Goal: Transaction & Acquisition: Download file/media

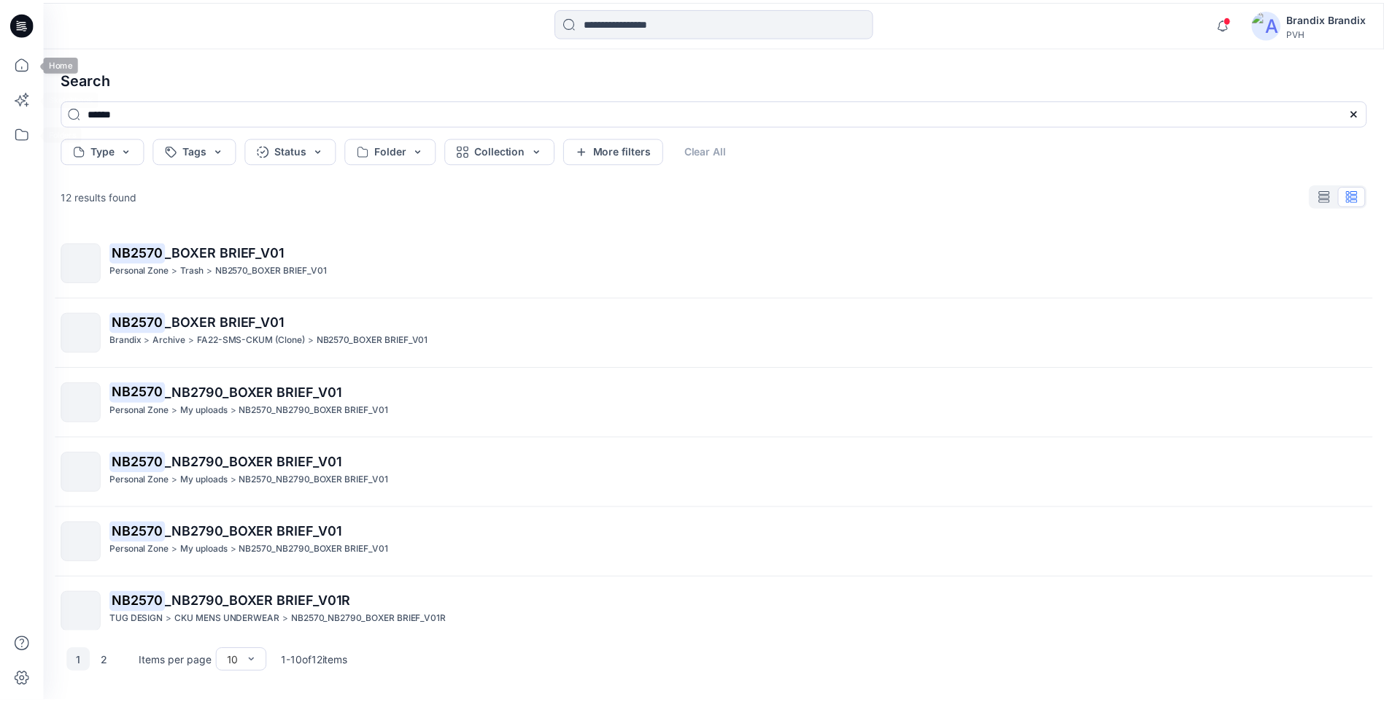
scroll to position [296, 0]
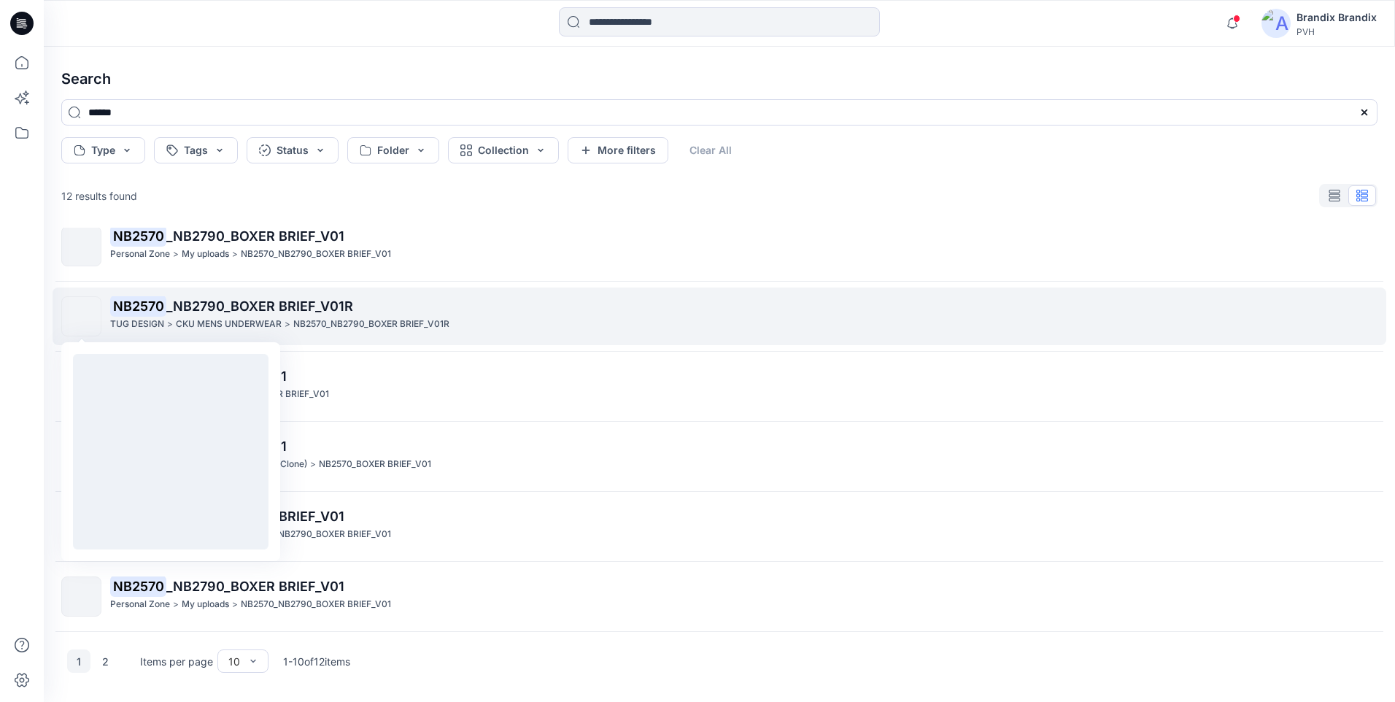
click at [82, 317] on img at bounding box center [82, 317] width 0 height 0
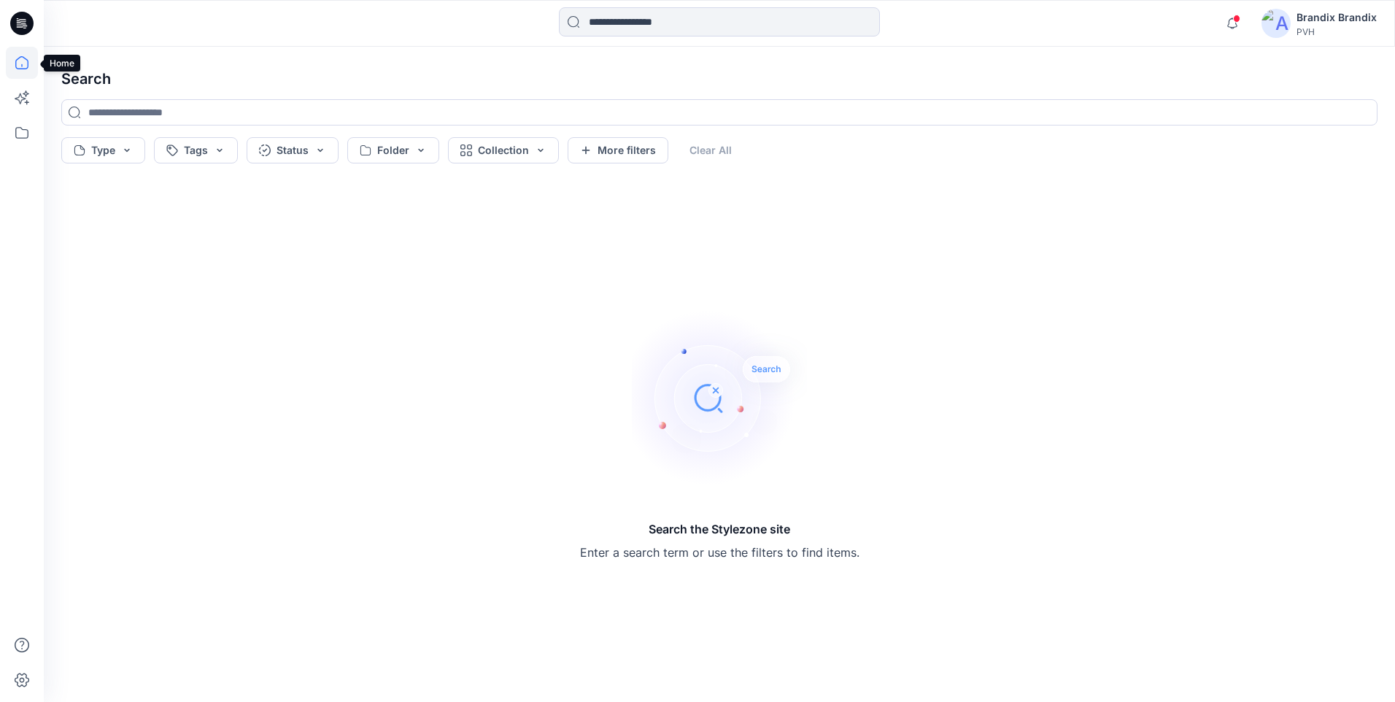
click at [17, 69] on icon at bounding box center [21, 62] width 13 height 13
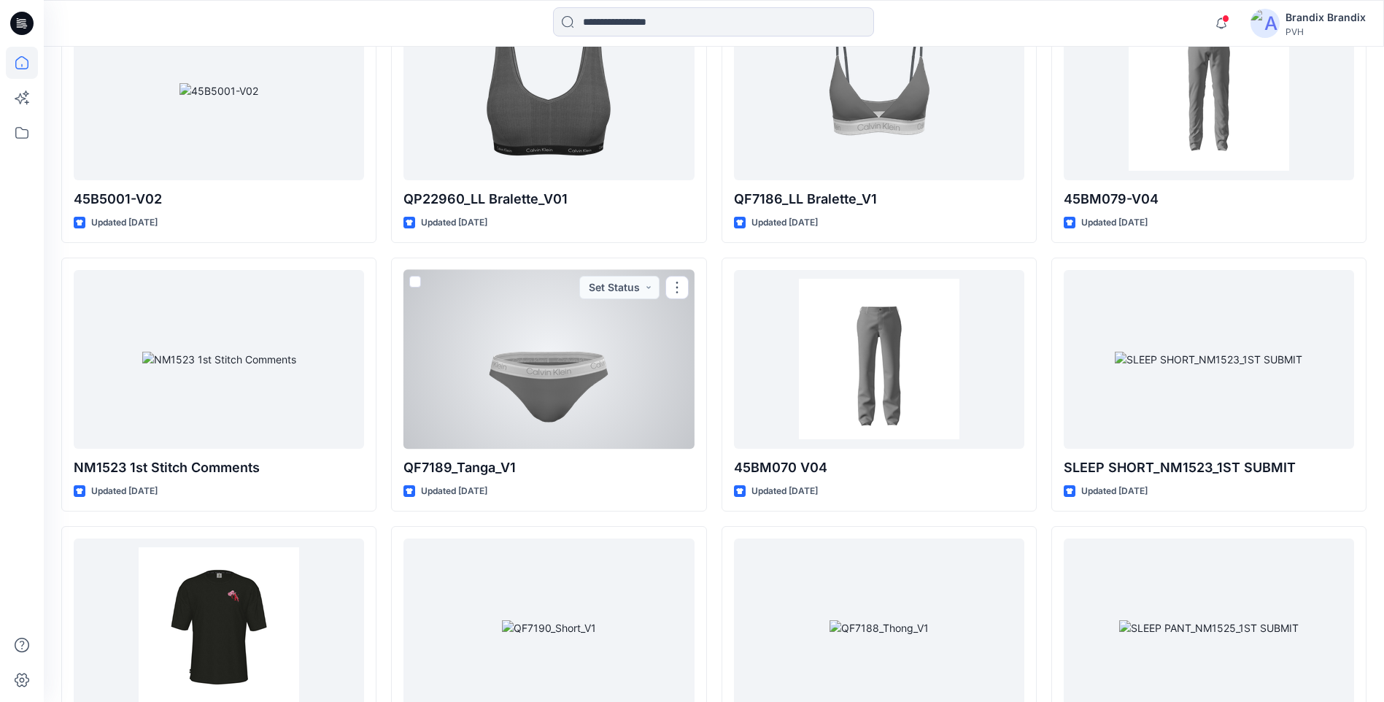
scroll to position [33354, 0]
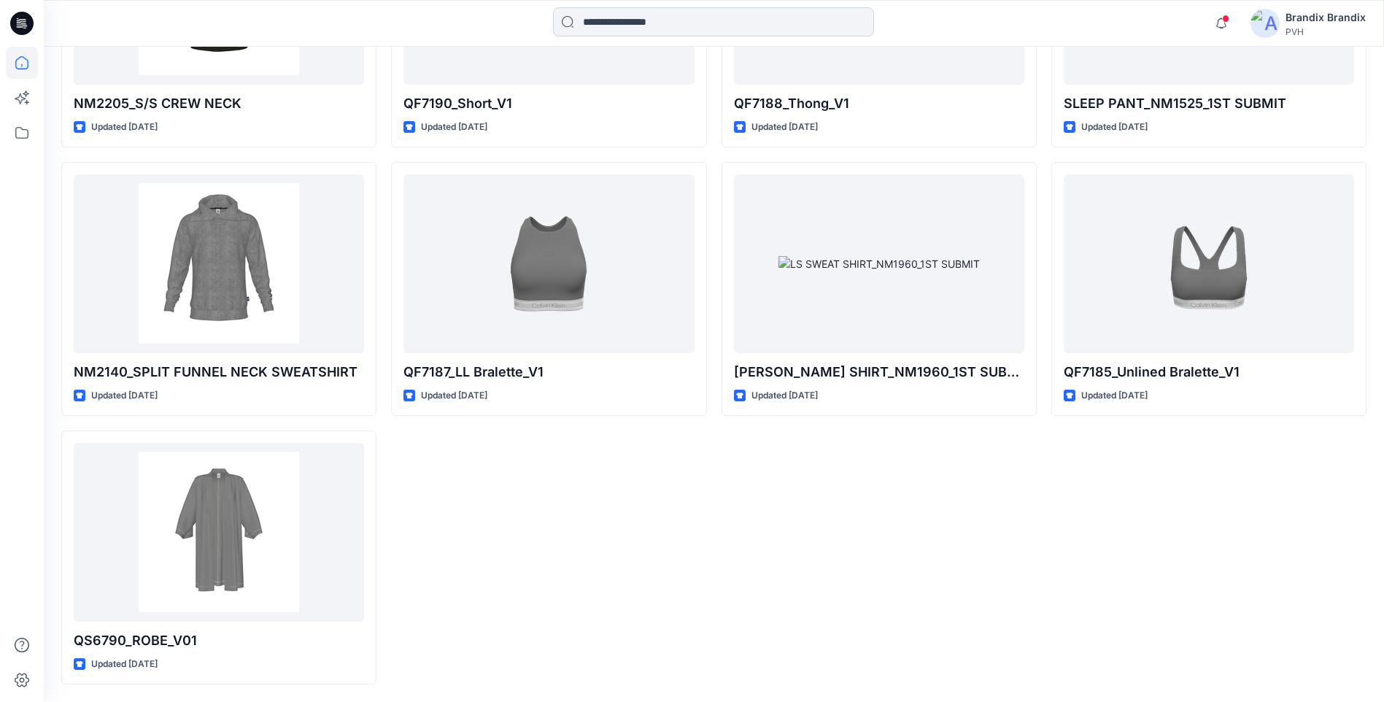
click at [598, 36] on input at bounding box center [713, 21] width 321 height 29
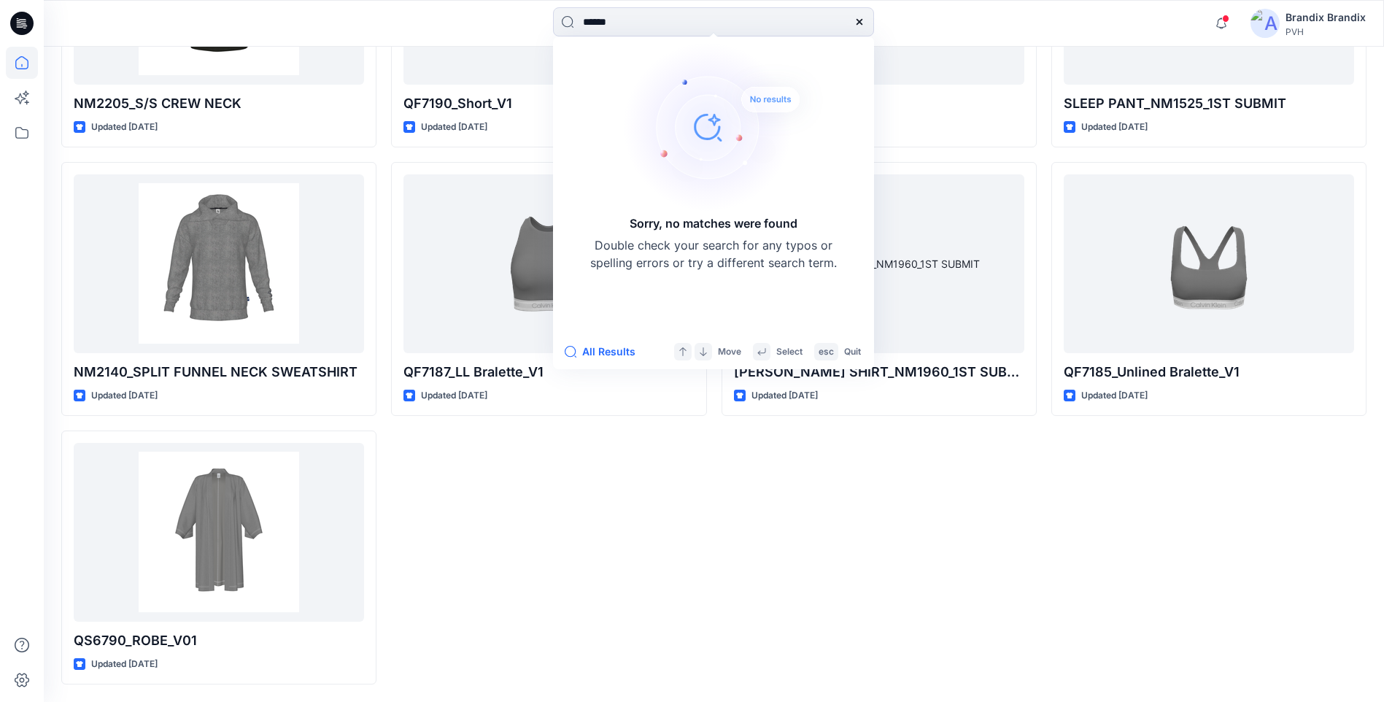
type input "******"
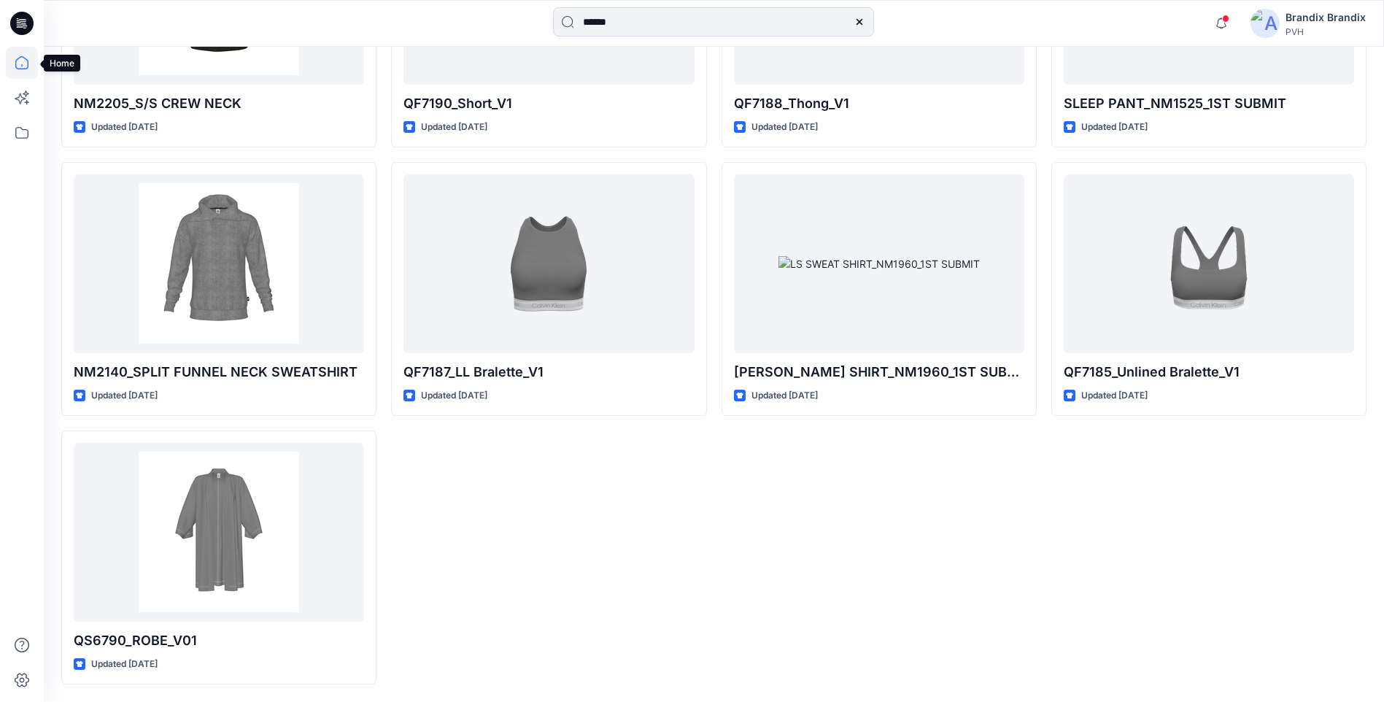
click at [23, 61] on icon at bounding box center [22, 63] width 32 height 32
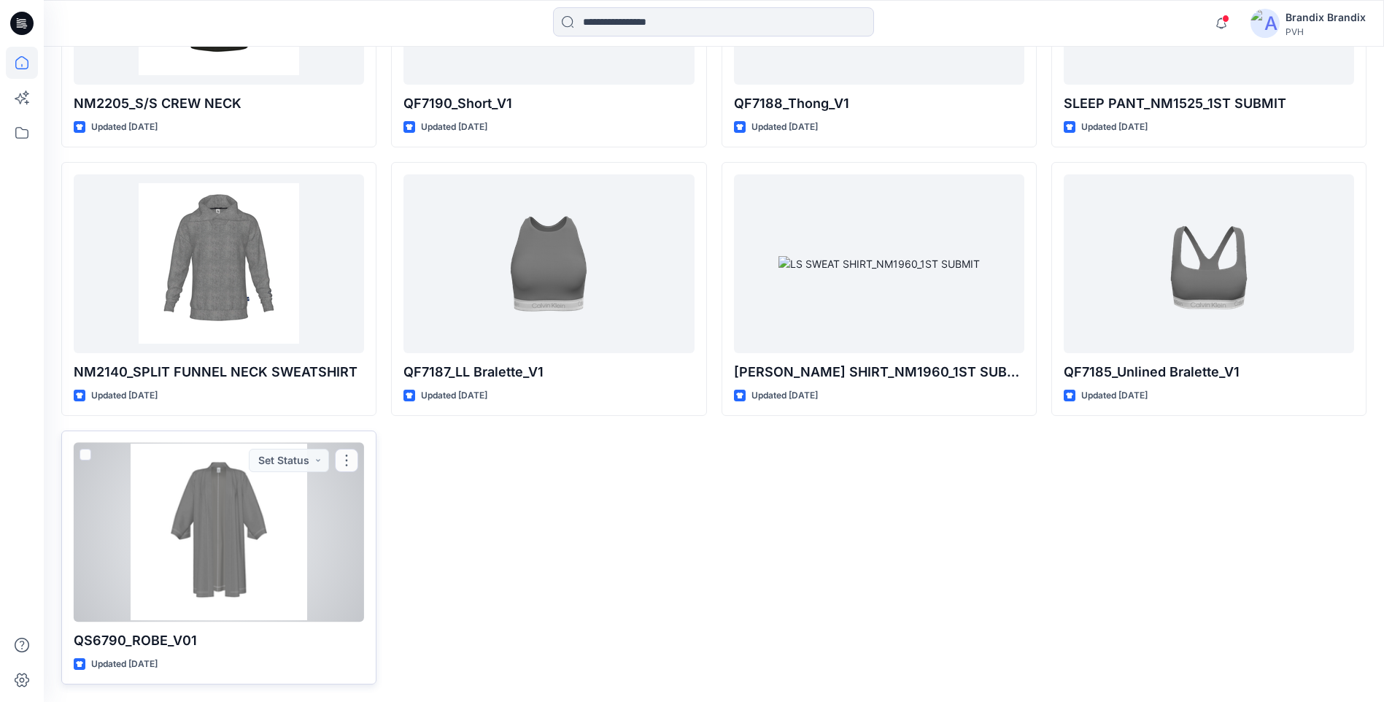
scroll to position [32090, 0]
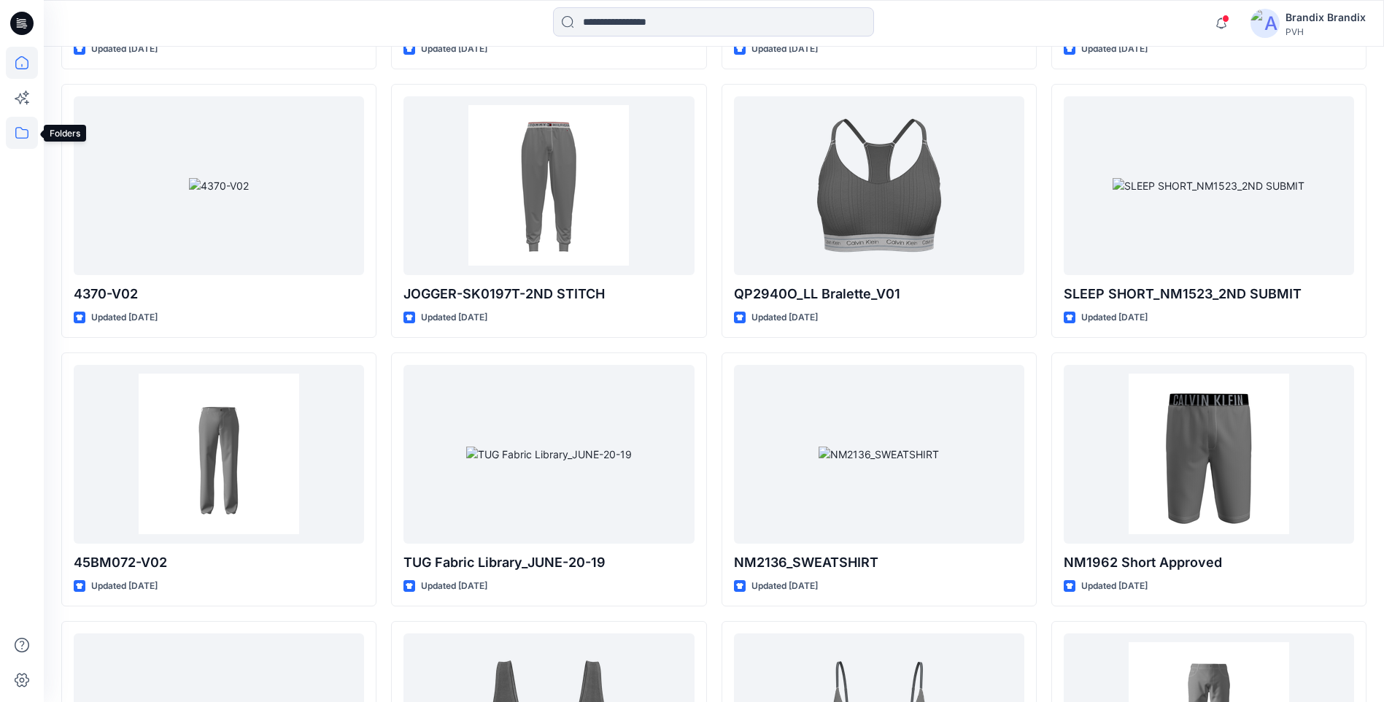
click at [14, 138] on icon at bounding box center [22, 133] width 32 height 32
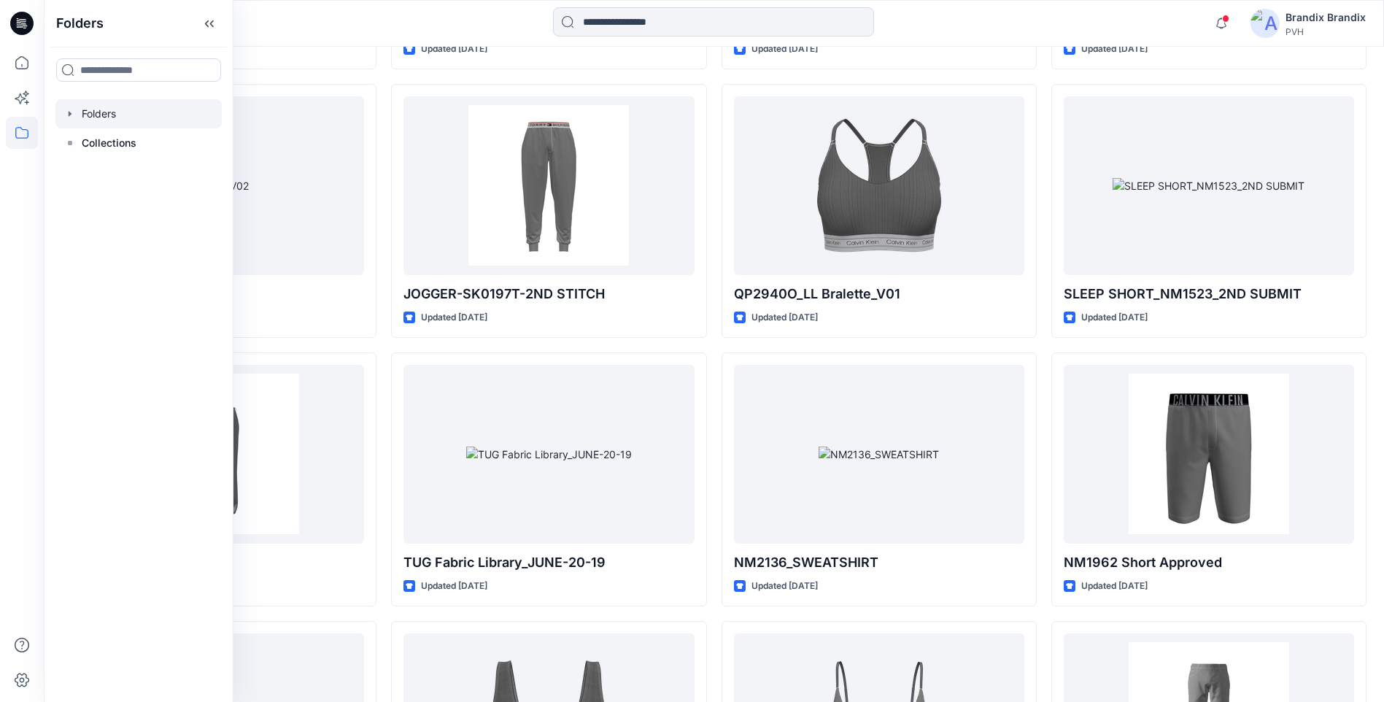
click at [96, 117] on div at bounding box center [138, 113] width 166 height 29
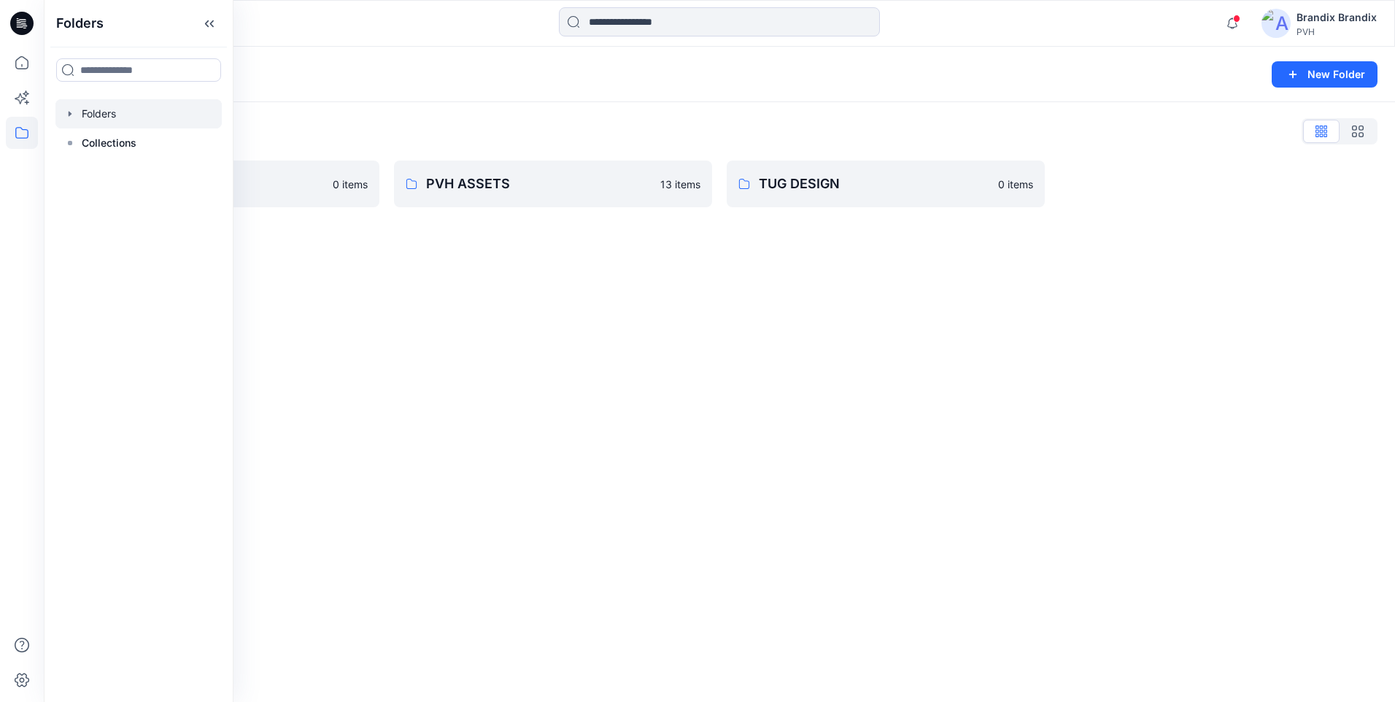
click at [565, 289] on div "Folders New Folder Folders List Brandix 0 items PVH ASSETS 13 items TUG DESIGN …" at bounding box center [719, 374] width 1351 height 655
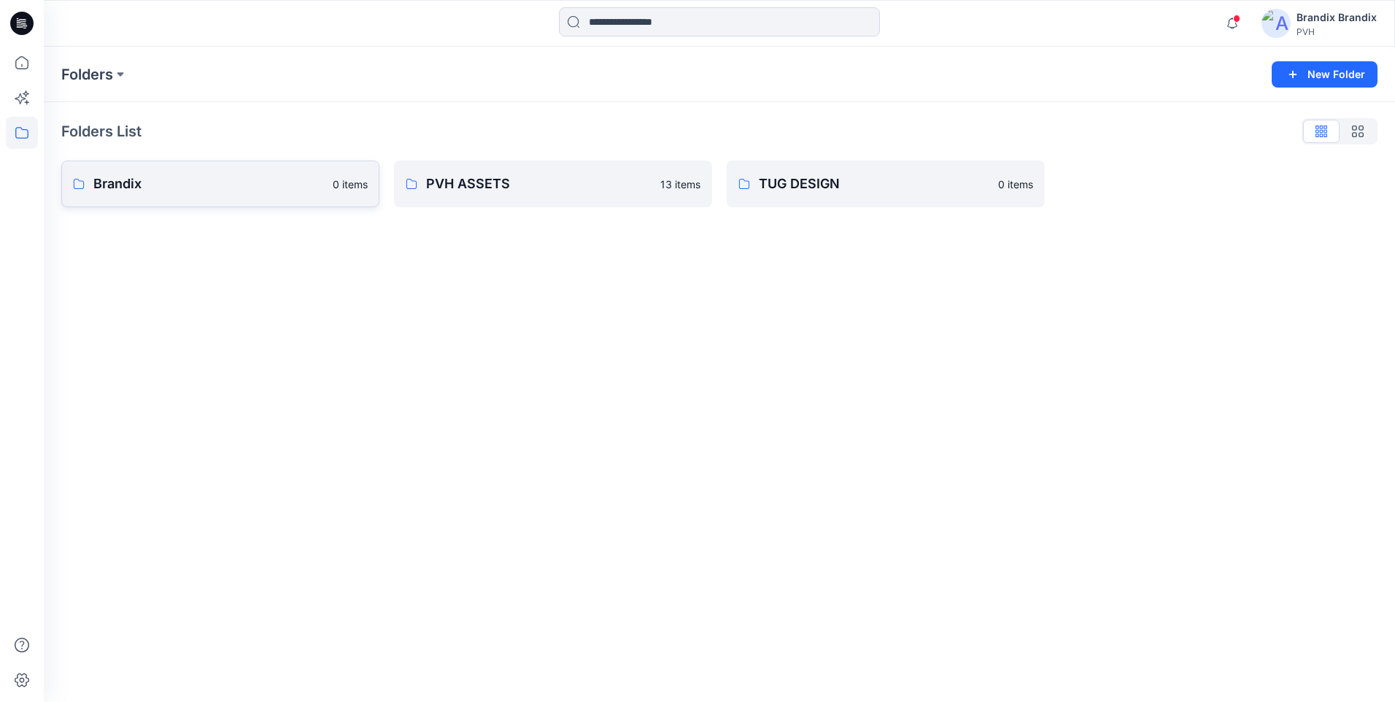
click at [72, 180] on link "Brandix 0 items" at bounding box center [220, 183] width 318 height 47
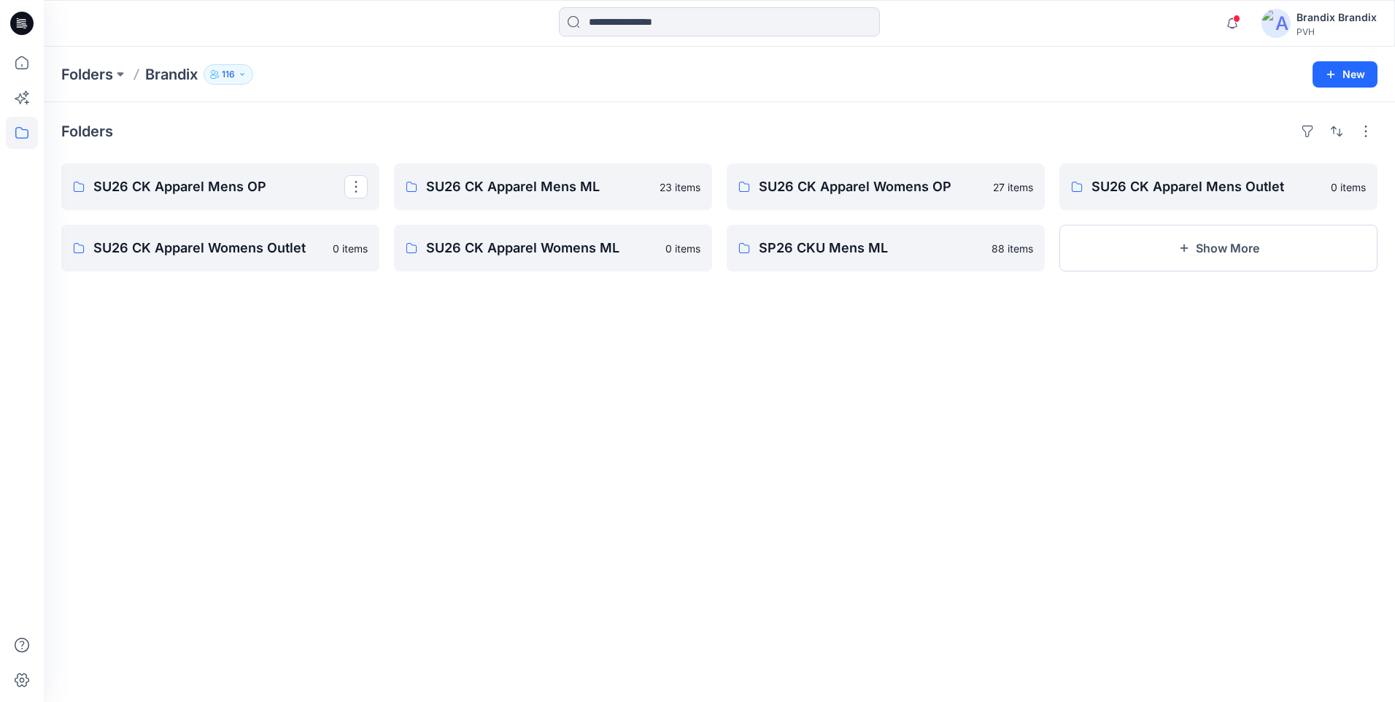
drag, startPoint x: 72, startPoint y: 180, endPoint x: 24, endPoint y: 141, distance: 61.7
click at [23, 61] on icon at bounding box center [22, 63] width 32 height 32
click at [12, 66] on icon at bounding box center [22, 63] width 32 height 32
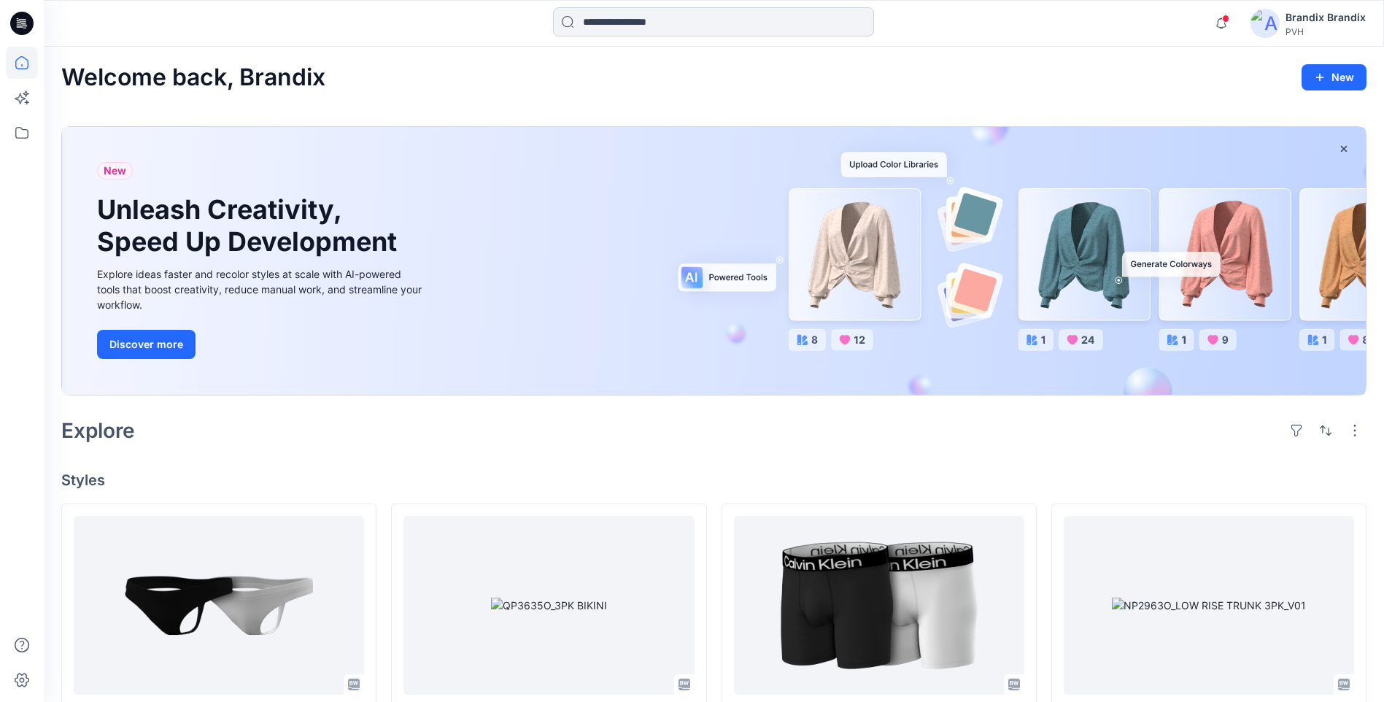
click at [571, 20] on input at bounding box center [713, 21] width 321 height 29
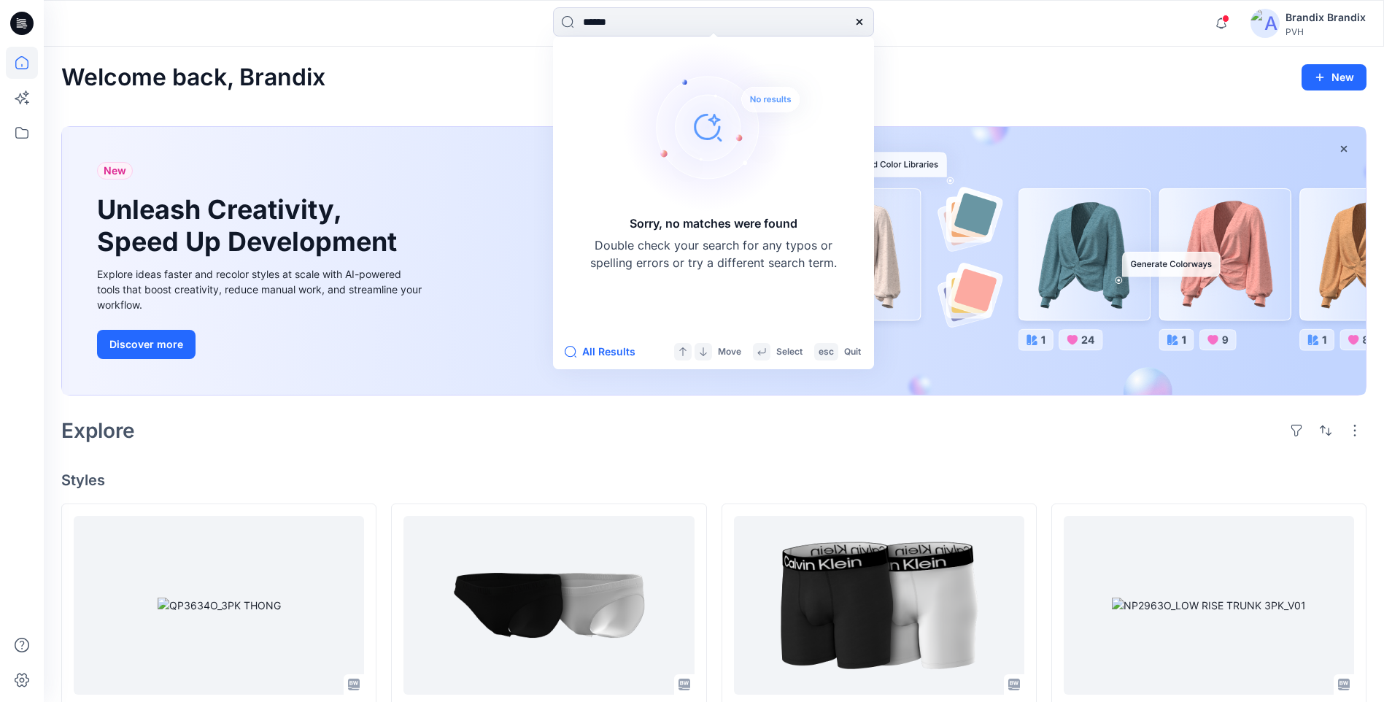
drag, startPoint x: 1276, startPoint y: 102, endPoint x: 1265, endPoint y: 111, distance: 14.0
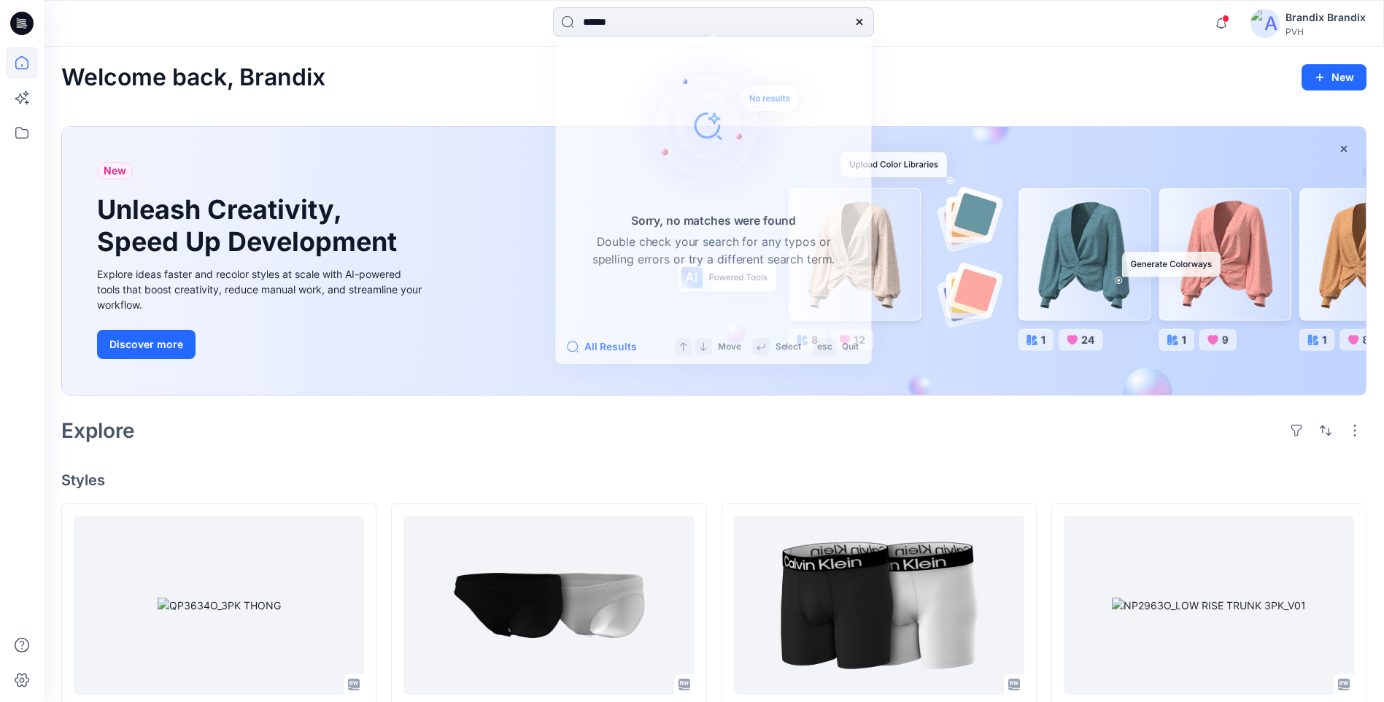
click at [646, 30] on input "******" at bounding box center [713, 21] width 321 height 29
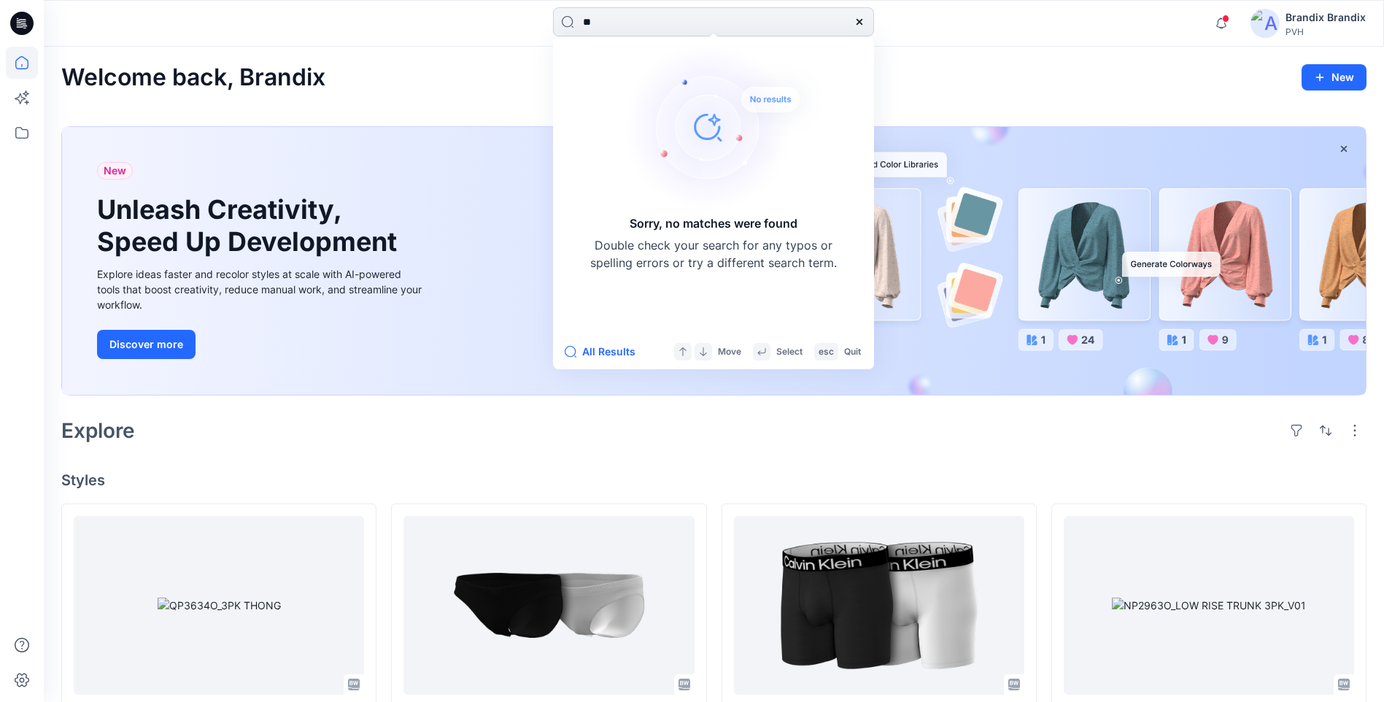
type input "*"
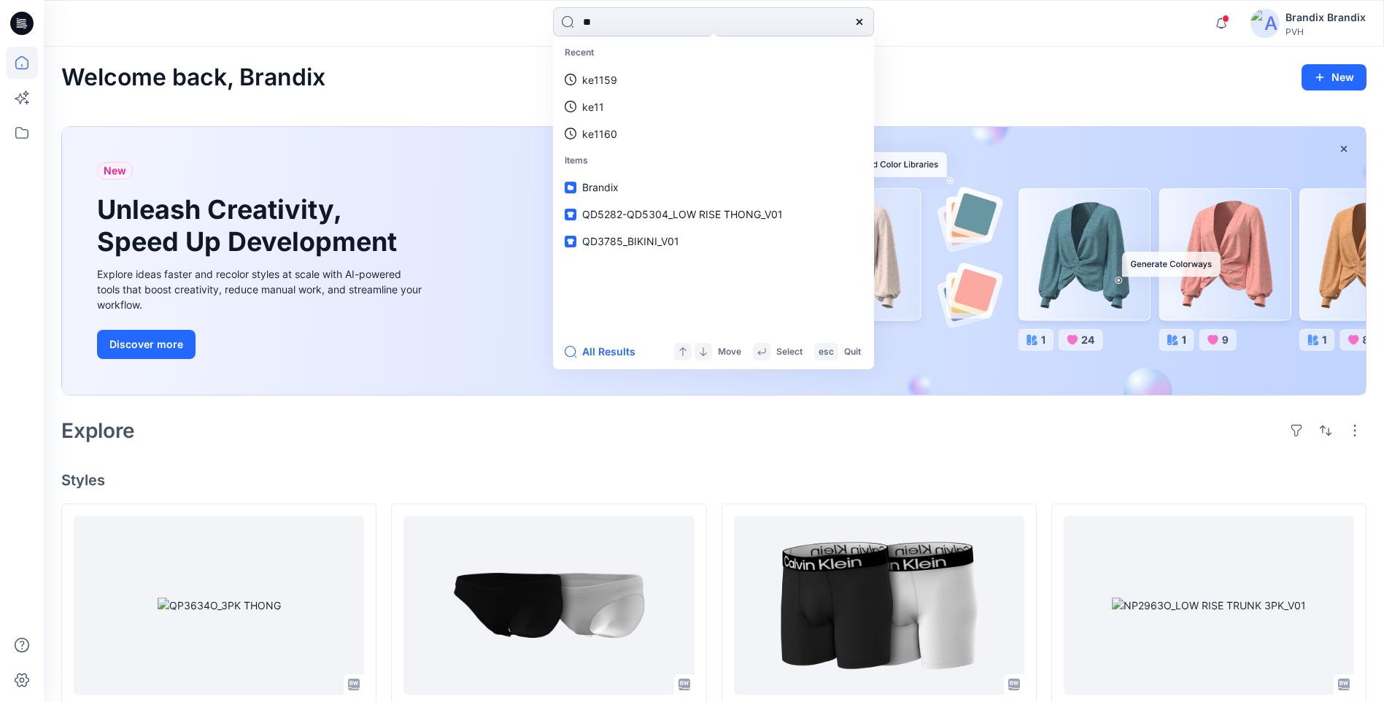
type input "*"
type input "**"
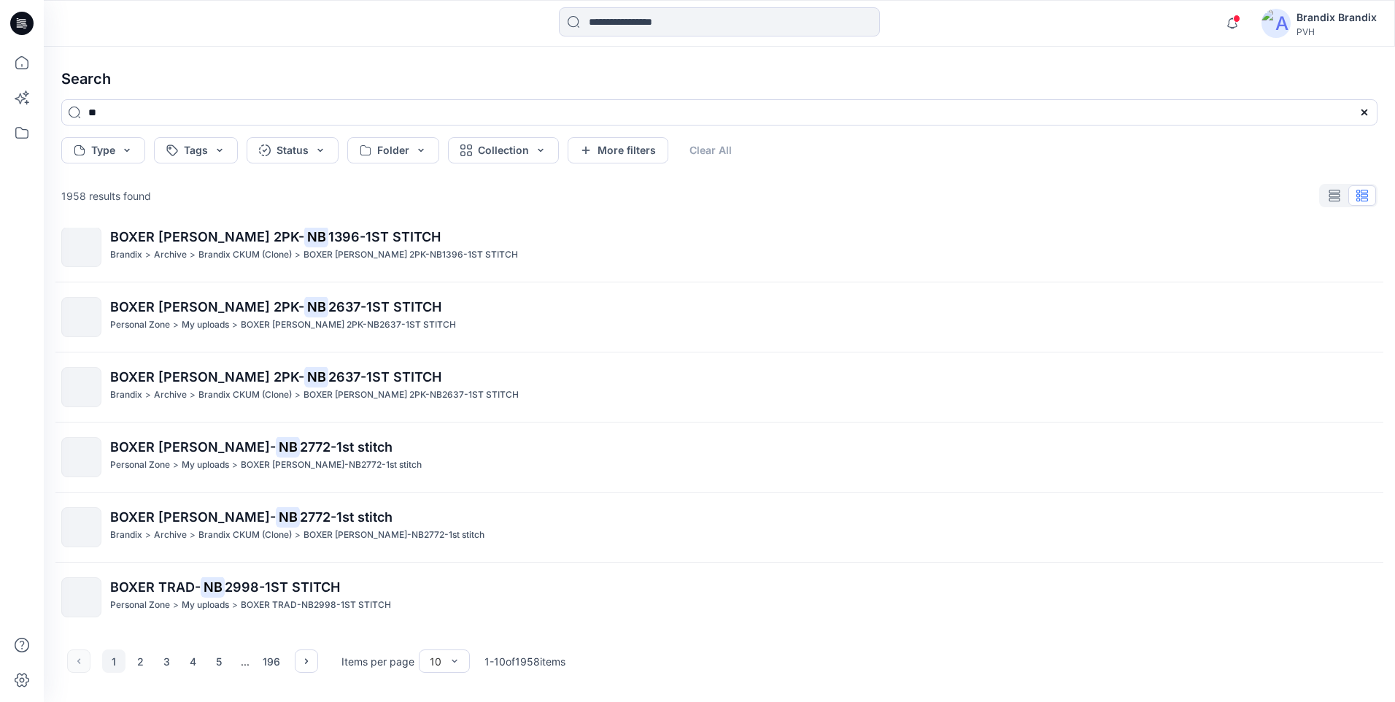
scroll to position [296, 0]
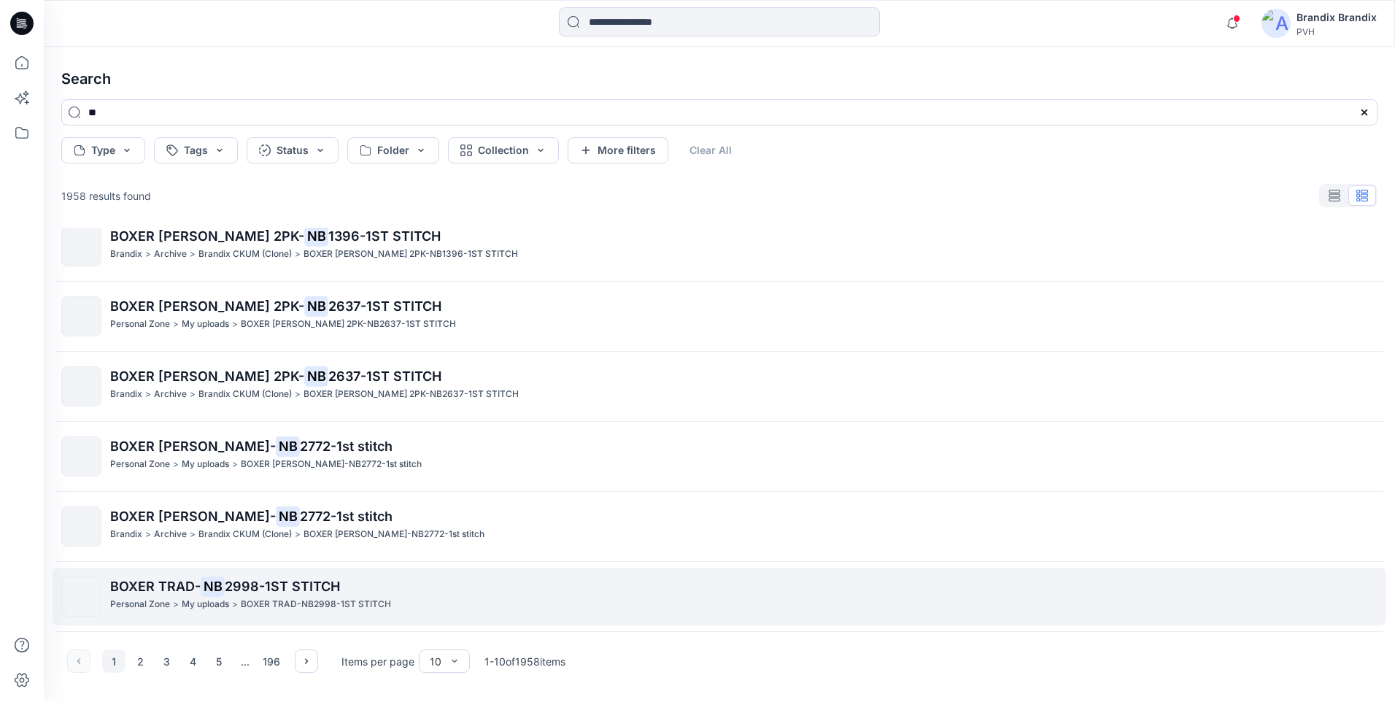
click at [301, 601] on p "BOXER TRAD-NB2998-1ST STITCH" at bounding box center [316, 604] width 150 height 15
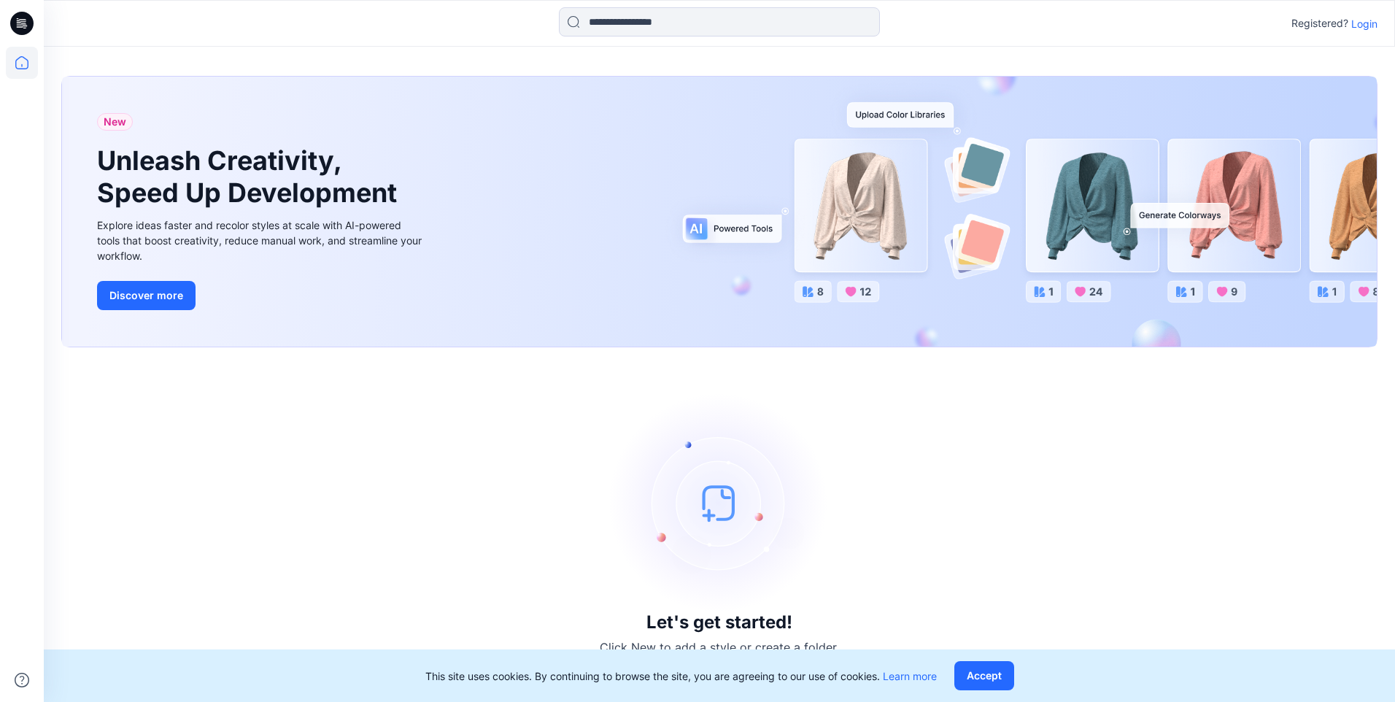
click at [1363, 27] on p "Login" at bounding box center [1364, 23] width 26 height 15
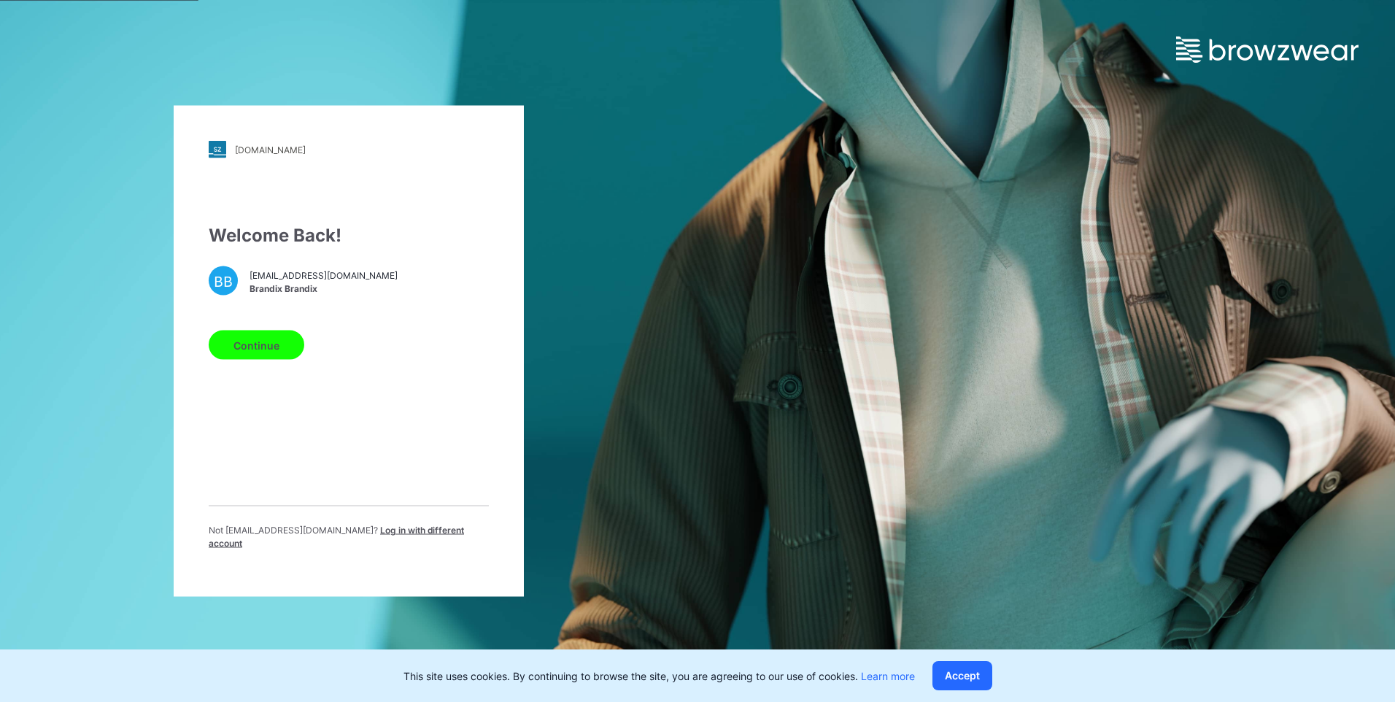
click at [271, 345] on button "Continue" at bounding box center [257, 344] width 96 height 29
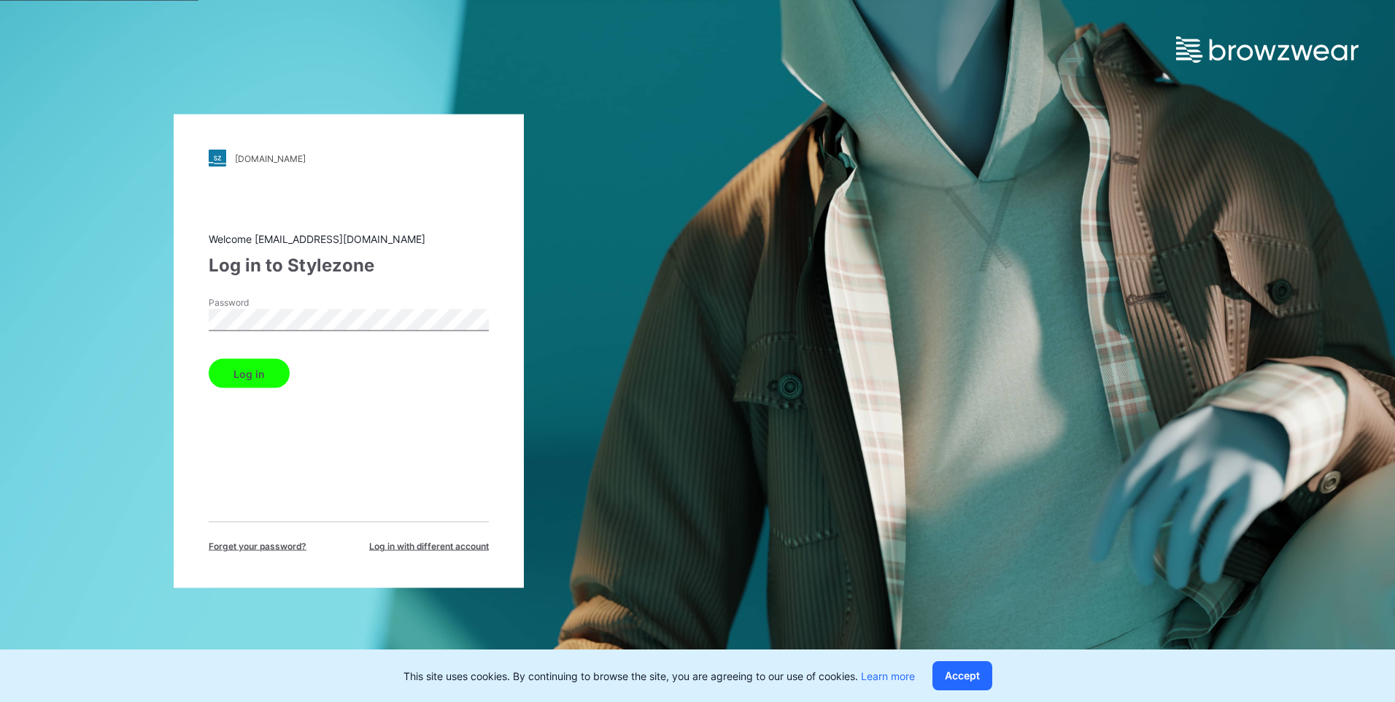
click at [477, 481] on div "Welcome pvh_tug3d@brandix.com Log in to Stylezone Password Log in Forget your p…" at bounding box center [349, 392] width 280 height 322
click at [277, 384] on button "Log in" at bounding box center [249, 373] width 81 height 29
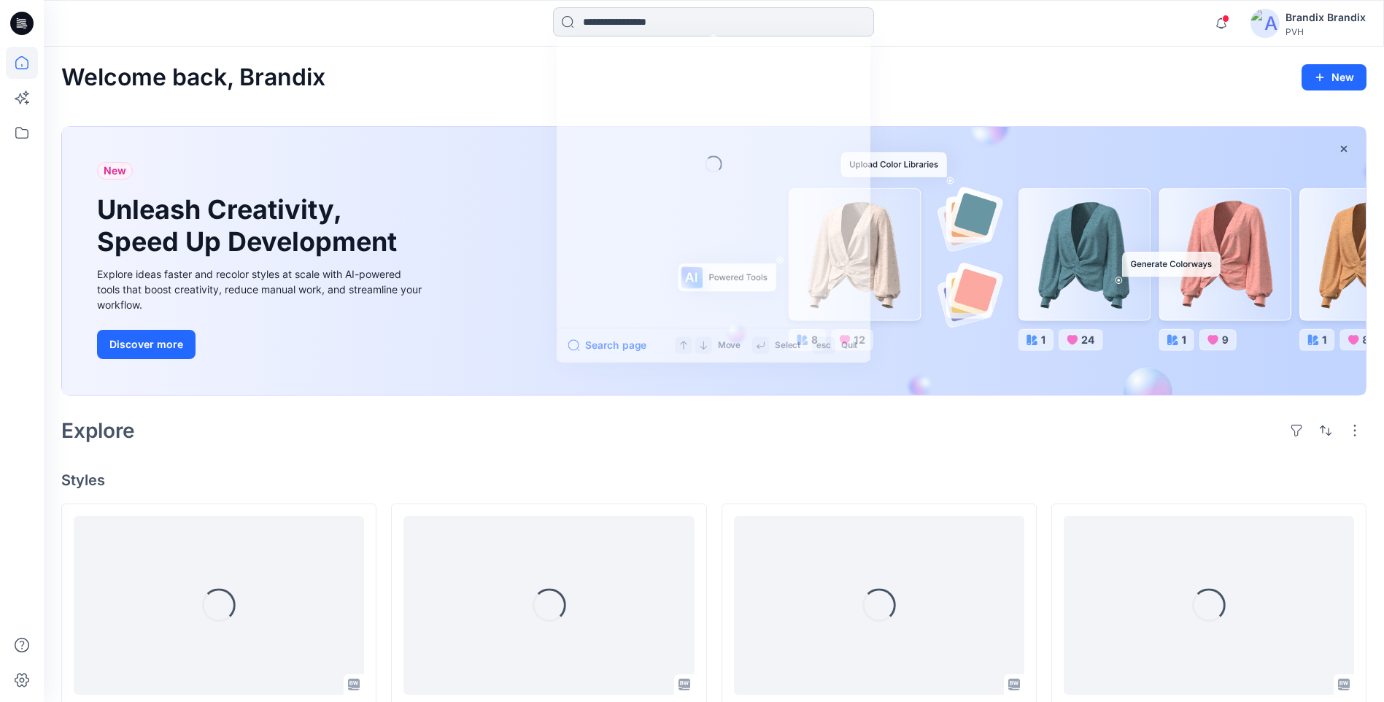
click at [786, 30] on input at bounding box center [713, 21] width 321 height 29
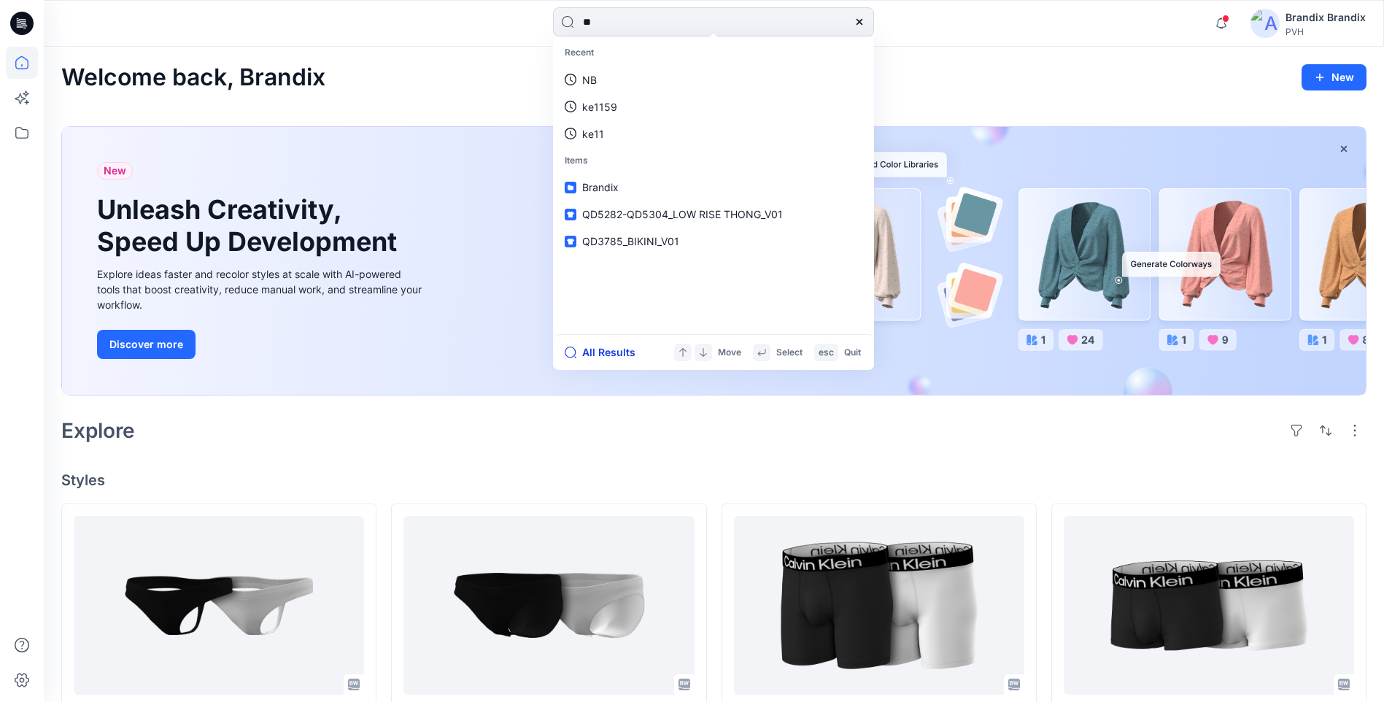
type input "**"
click at [606, 352] on button "All Results" at bounding box center [605, 353] width 80 height 18
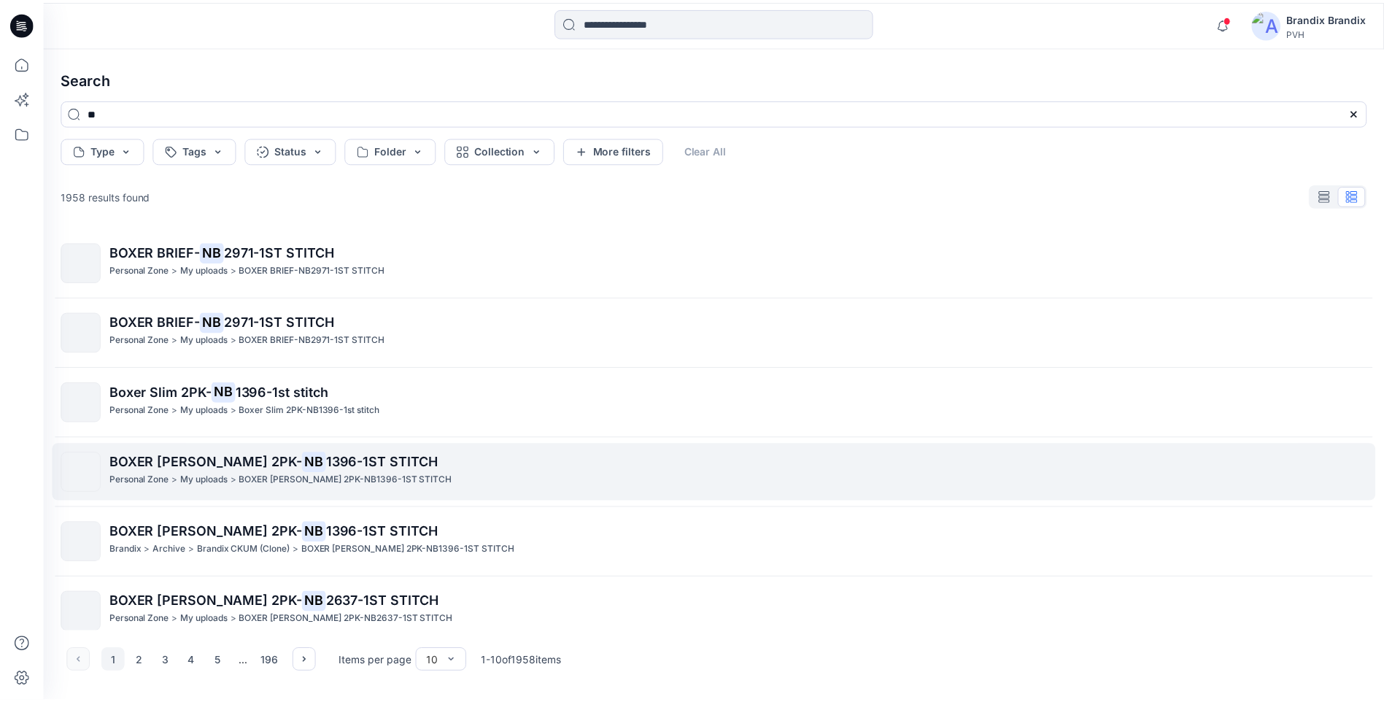
scroll to position [296, 0]
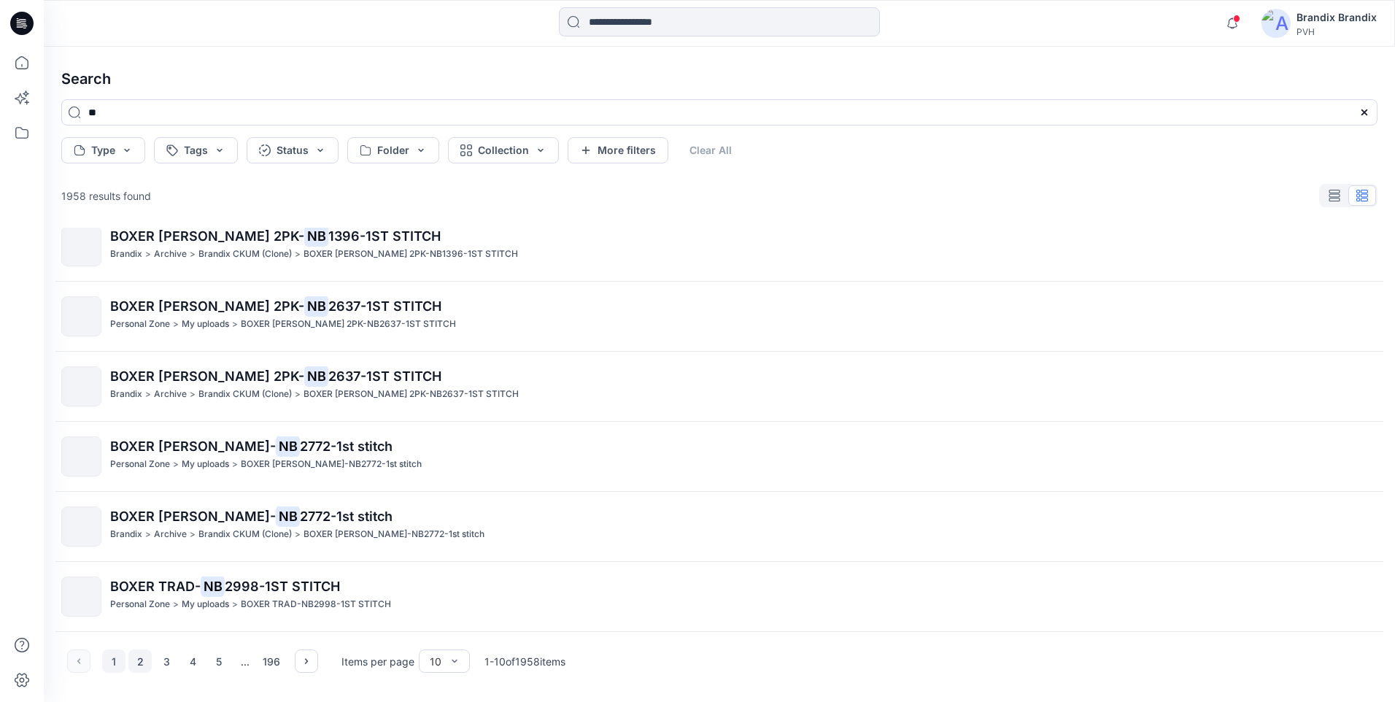
click at [133, 661] on button "2" at bounding box center [139, 660] width 23 height 23
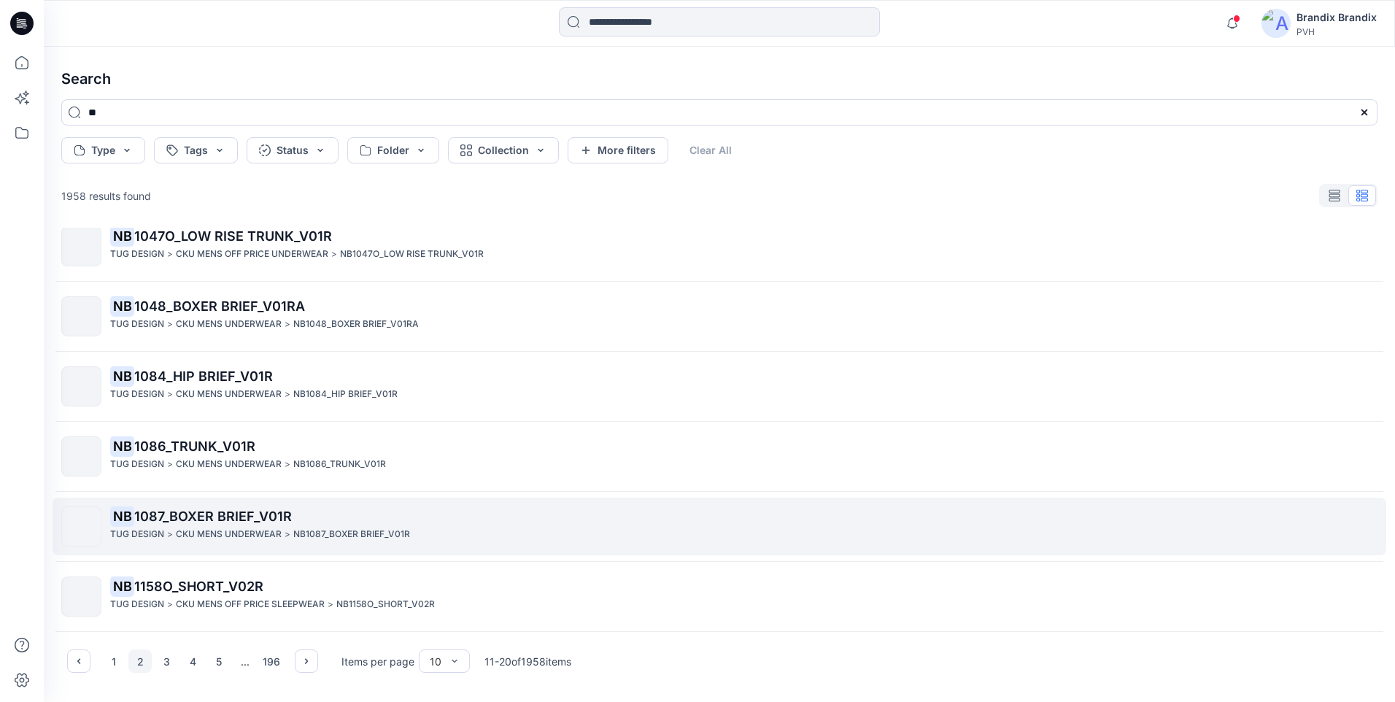
click at [160, 534] on p "TUG DESIGN" at bounding box center [137, 534] width 54 height 15
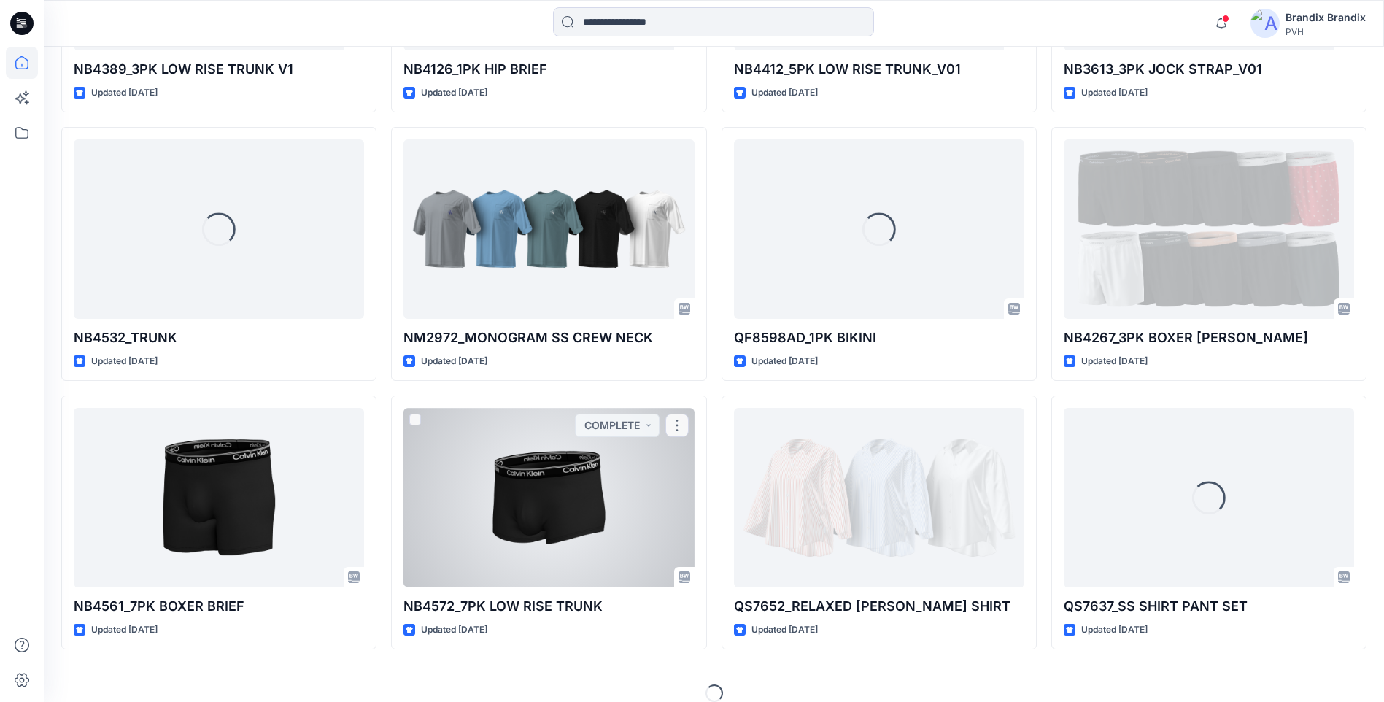
scroll to position [8714, 0]
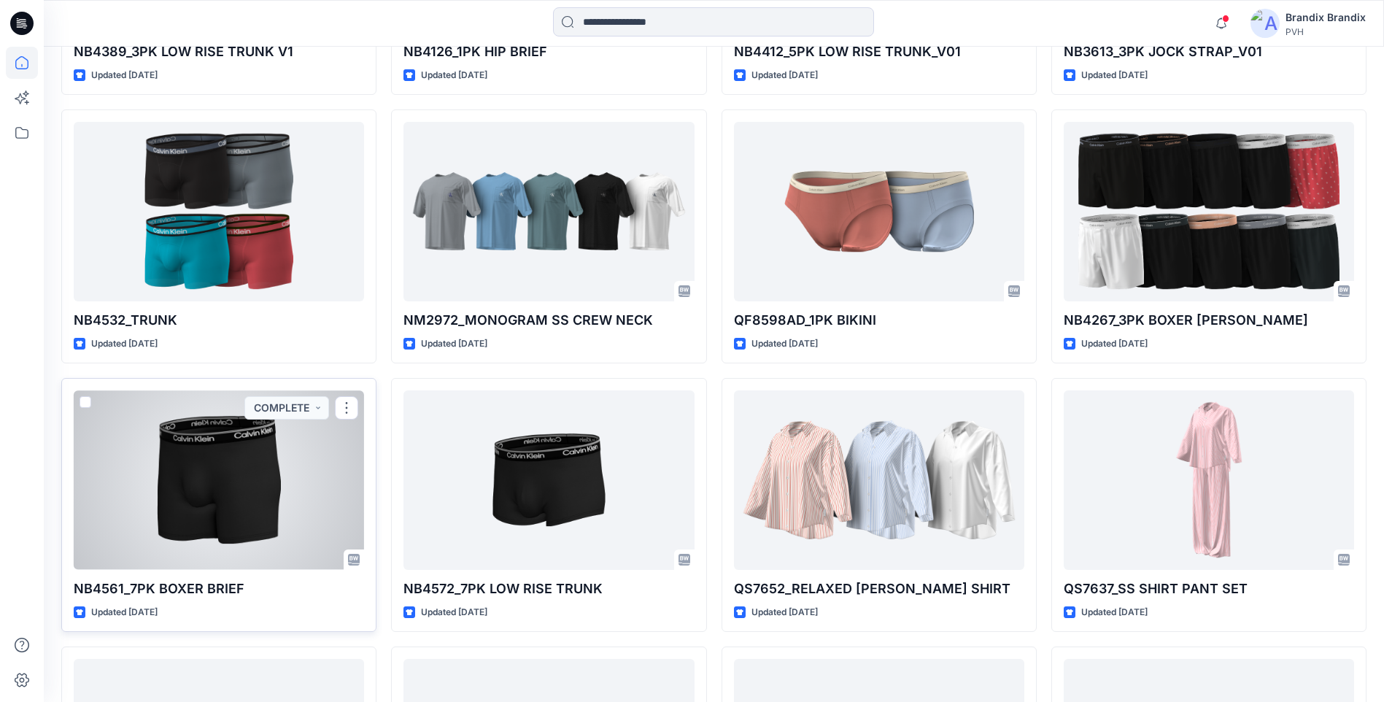
click at [190, 476] on div at bounding box center [219, 479] width 290 height 179
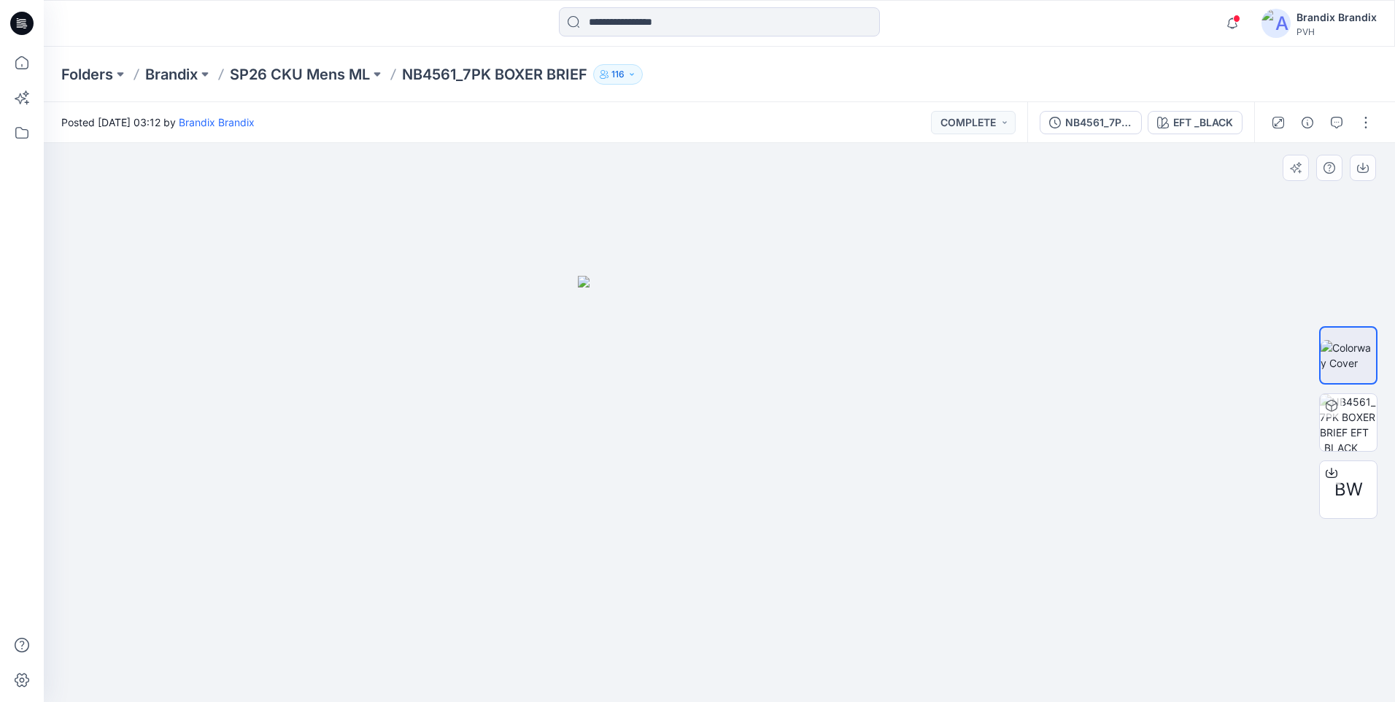
drag, startPoint x: 598, startPoint y: 457, endPoint x: 705, endPoint y: 478, distance: 108.7
click at [1333, 470] on icon at bounding box center [1331, 473] width 12 height 12
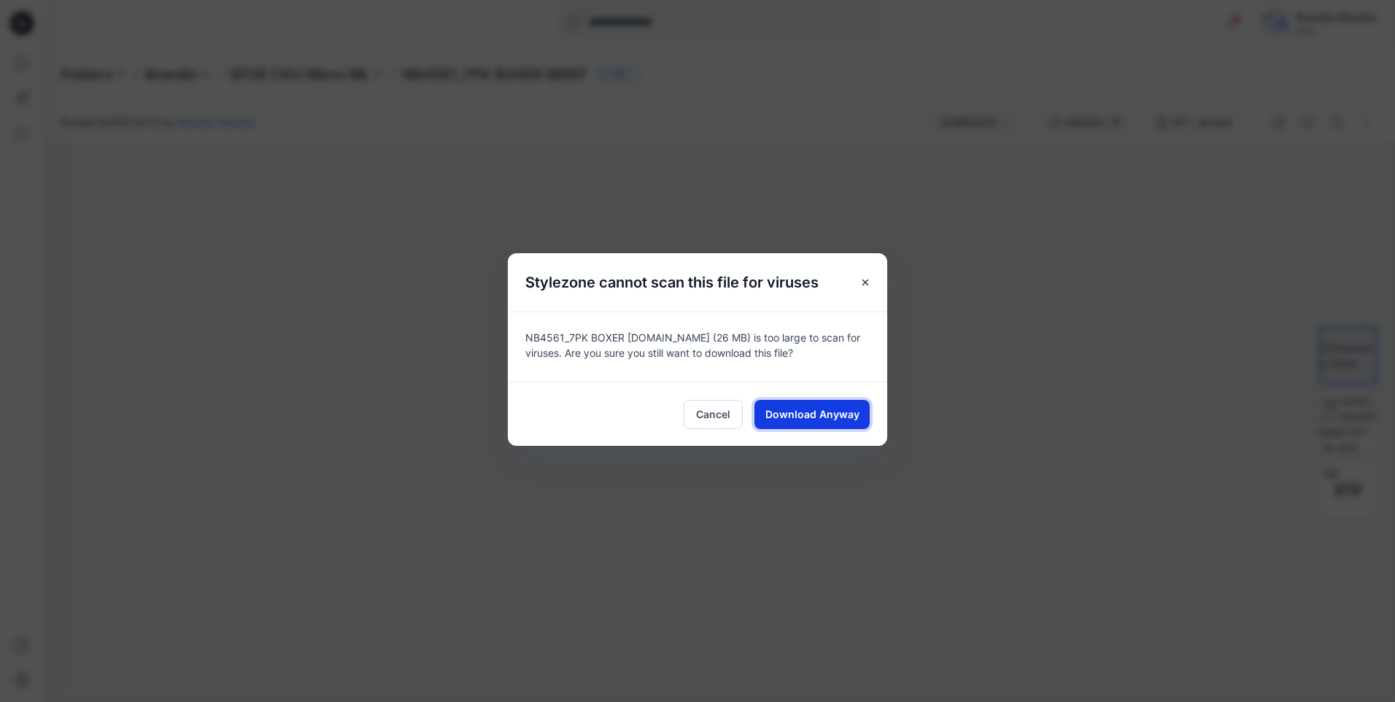
click at [820, 414] on span "Download Anyway" at bounding box center [812, 413] width 94 height 15
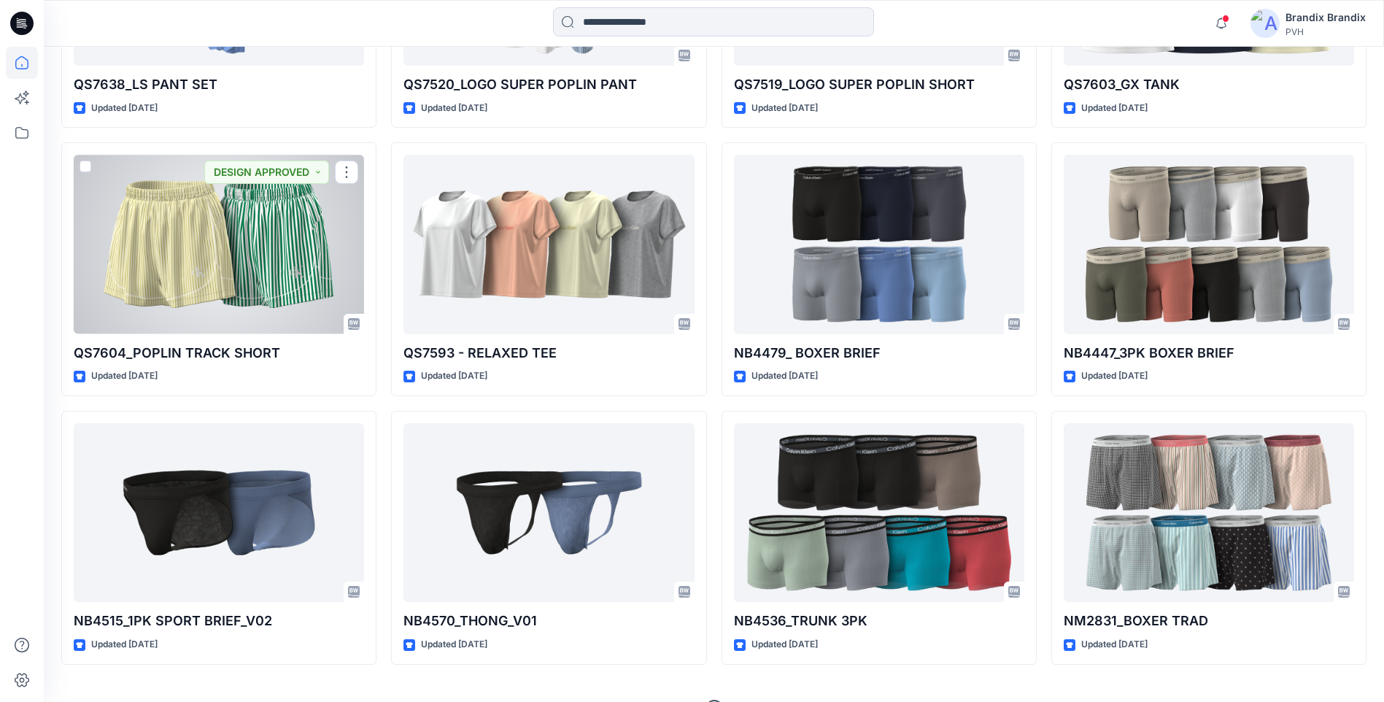
scroll to position [9519, 0]
